Goal: Information Seeking & Learning: Check status

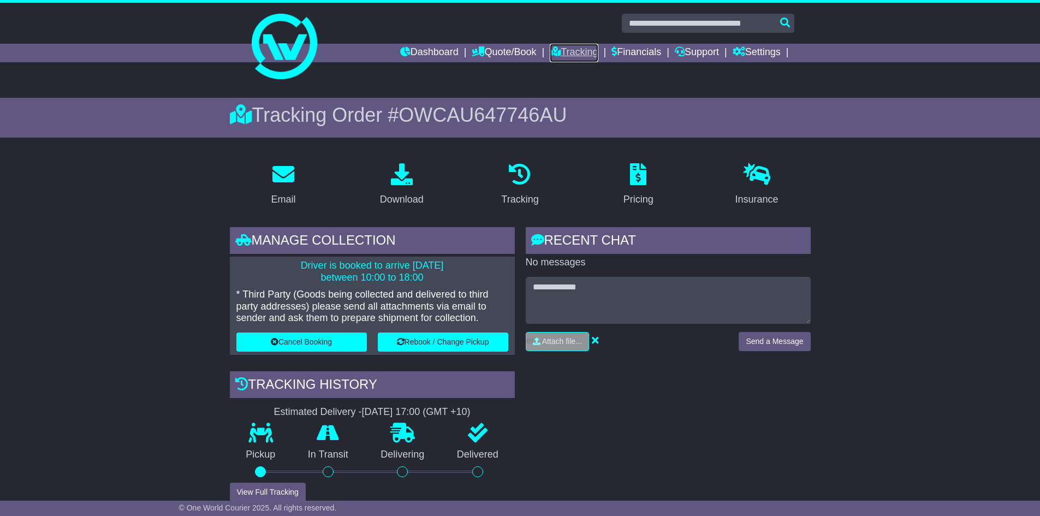
click at [575, 52] on link "Tracking" at bounding box center [574, 53] width 48 height 19
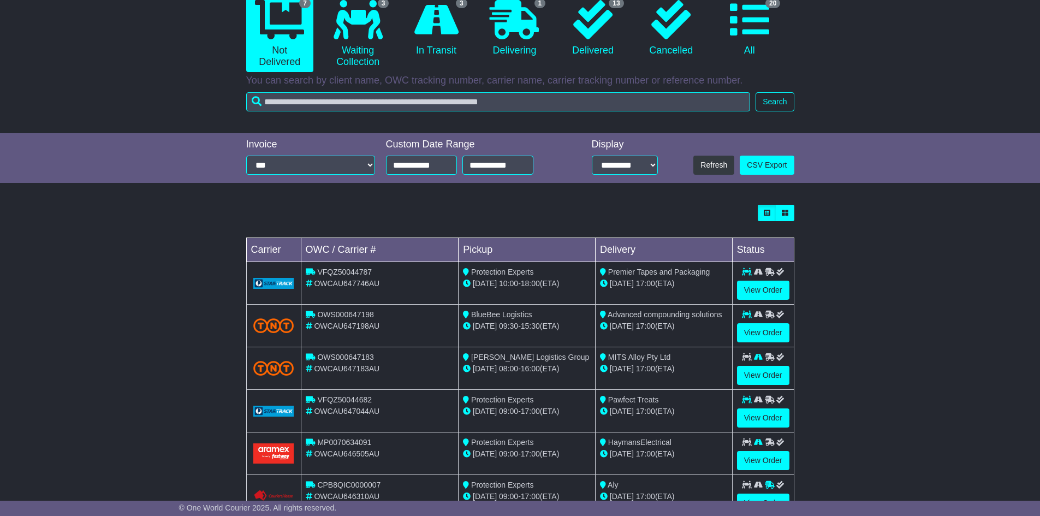
scroll to position [200, 0]
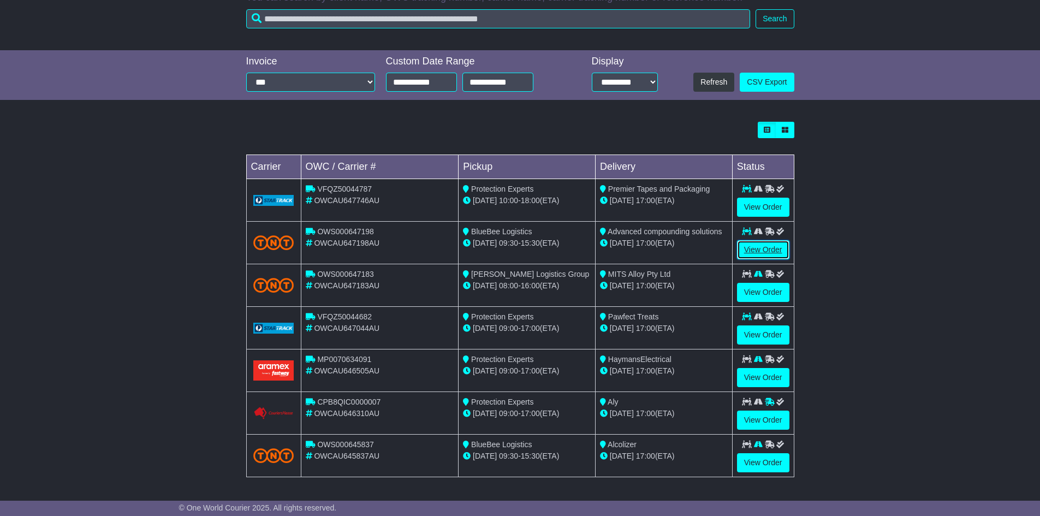
click at [750, 251] on link "View Order" at bounding box center [763, 249] width 52 height 19
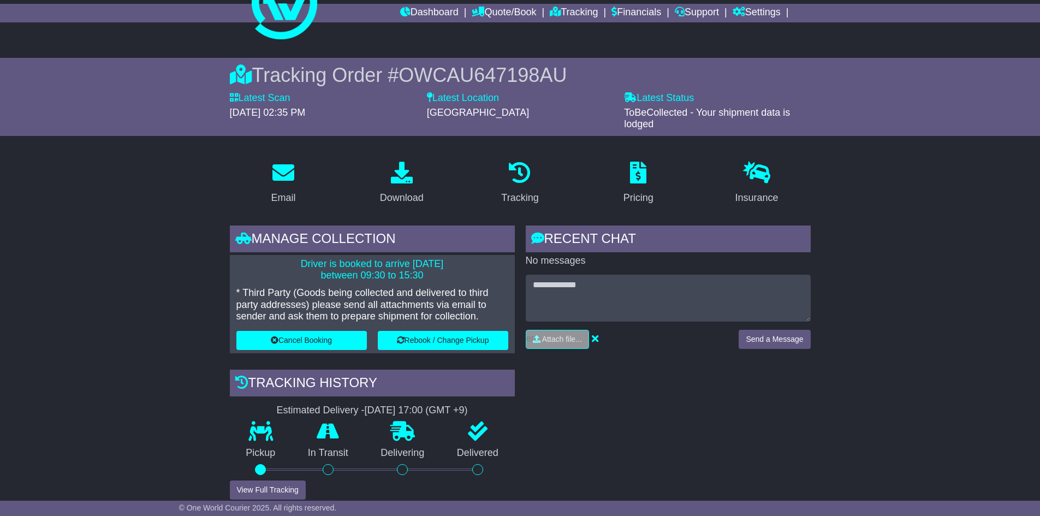
scroll to position [164, 0]
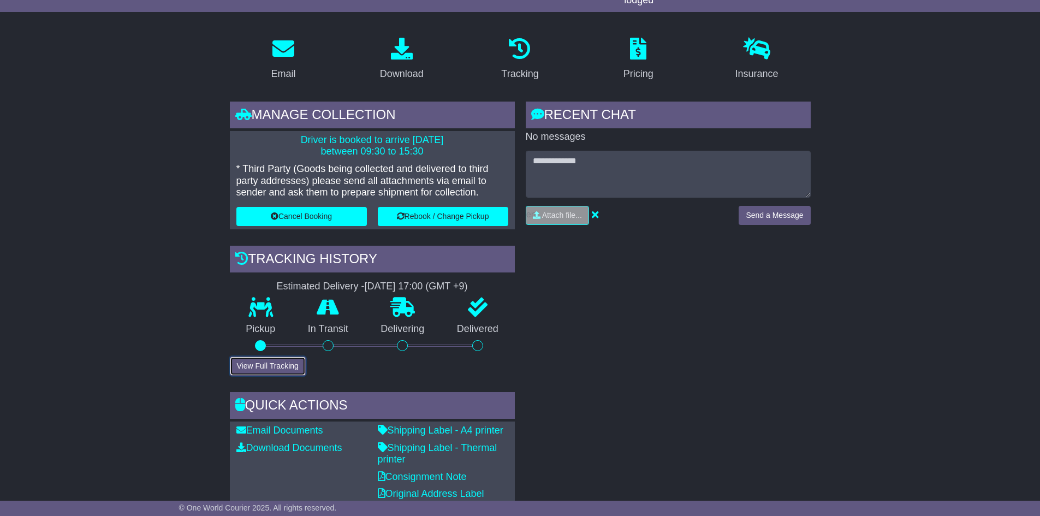
click at [272, 363] on button "View Full Tracking" at bounding box center [268, 366] width 76 height 19
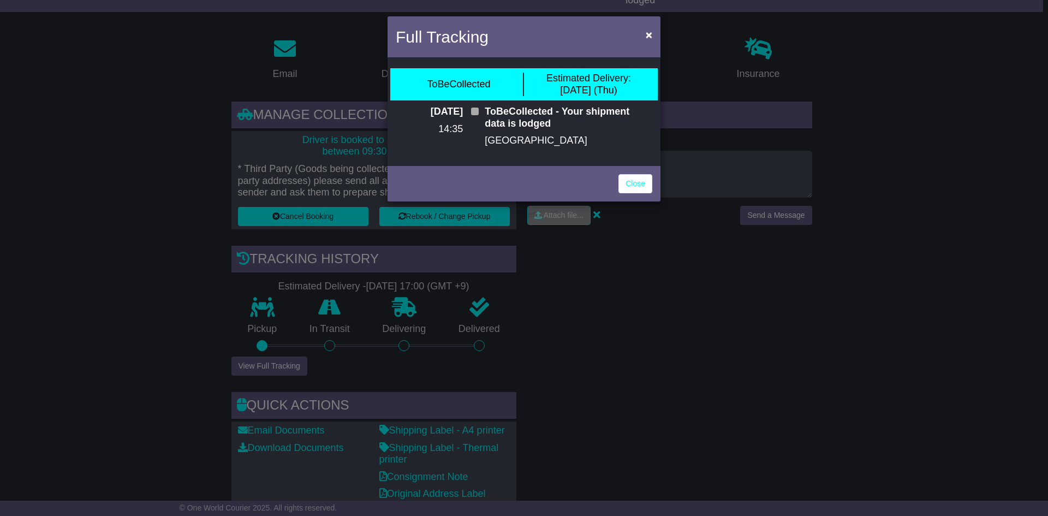
click at [653, 183] on div "Close" at bounding box center [524, 182] width 273 height 38
click at [644, 183] on link "Close" at bounding box center [636, 183] width 34 height 19
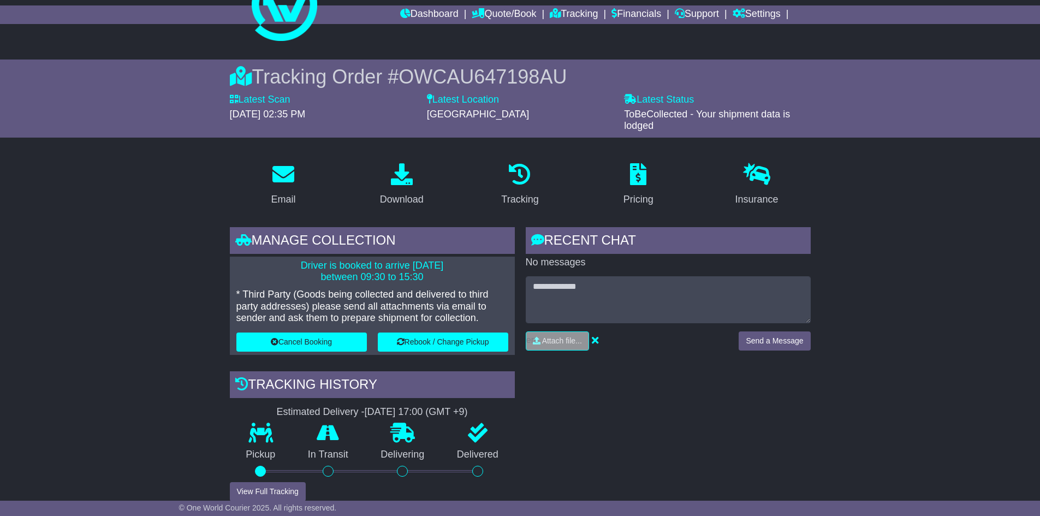
scroll to position [0, 0]
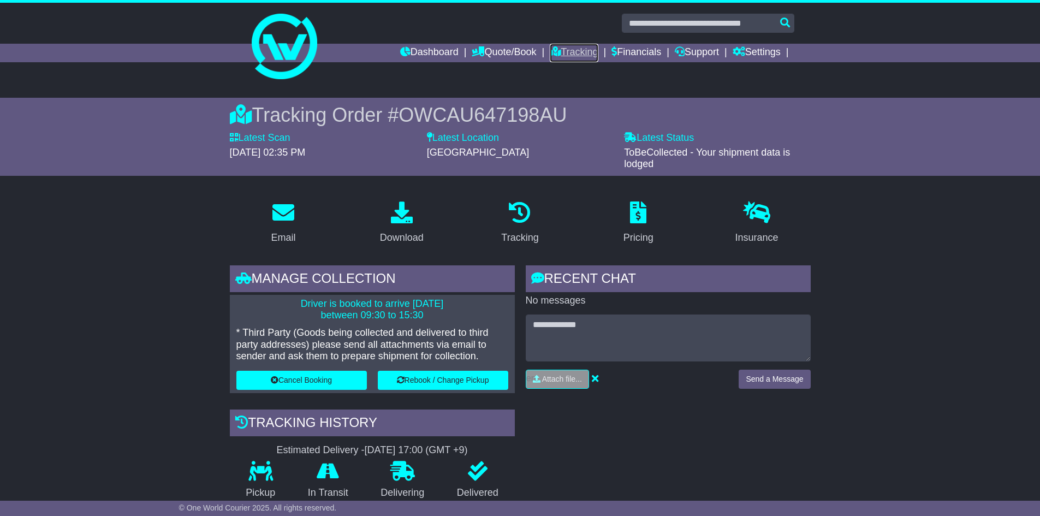
click at [578, 49] on link "Tracking" at bounding box center [574, 53] width 48 height 19
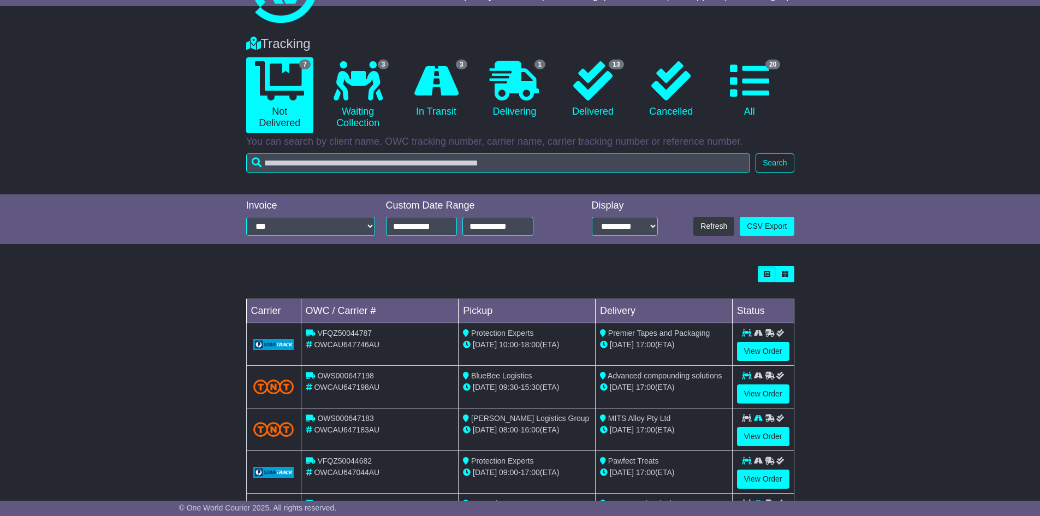
scroll to position [200, 0]
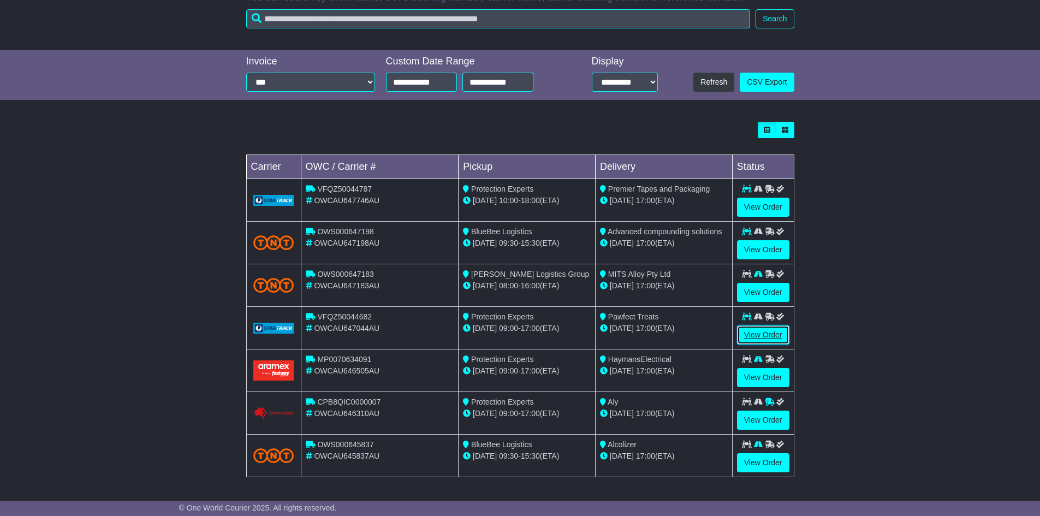
click at [755, 331] on link "View Order" at bounding box center [763, 334] width 52 height 19
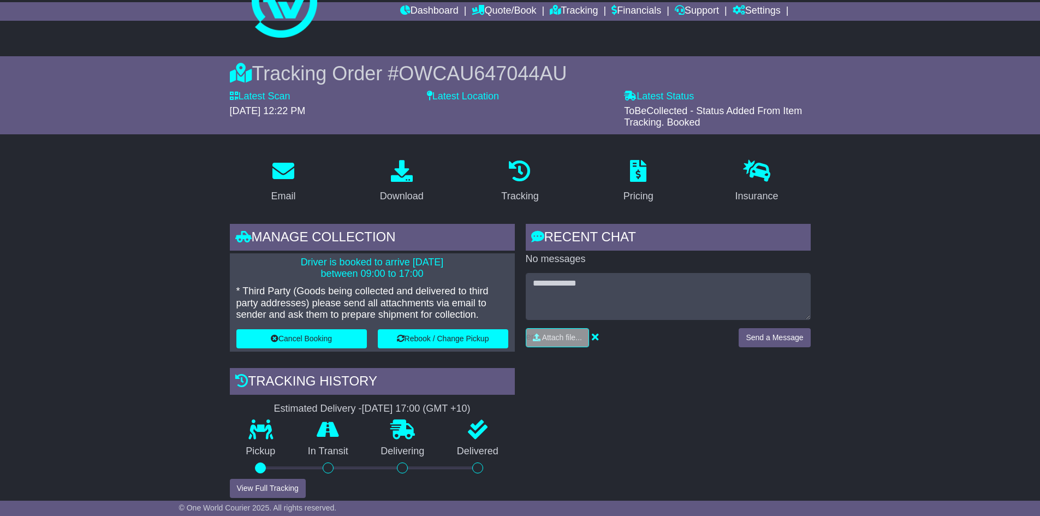
scroll to position [109, 0]
